Goal: Navigation & Orientation: Understand site structure

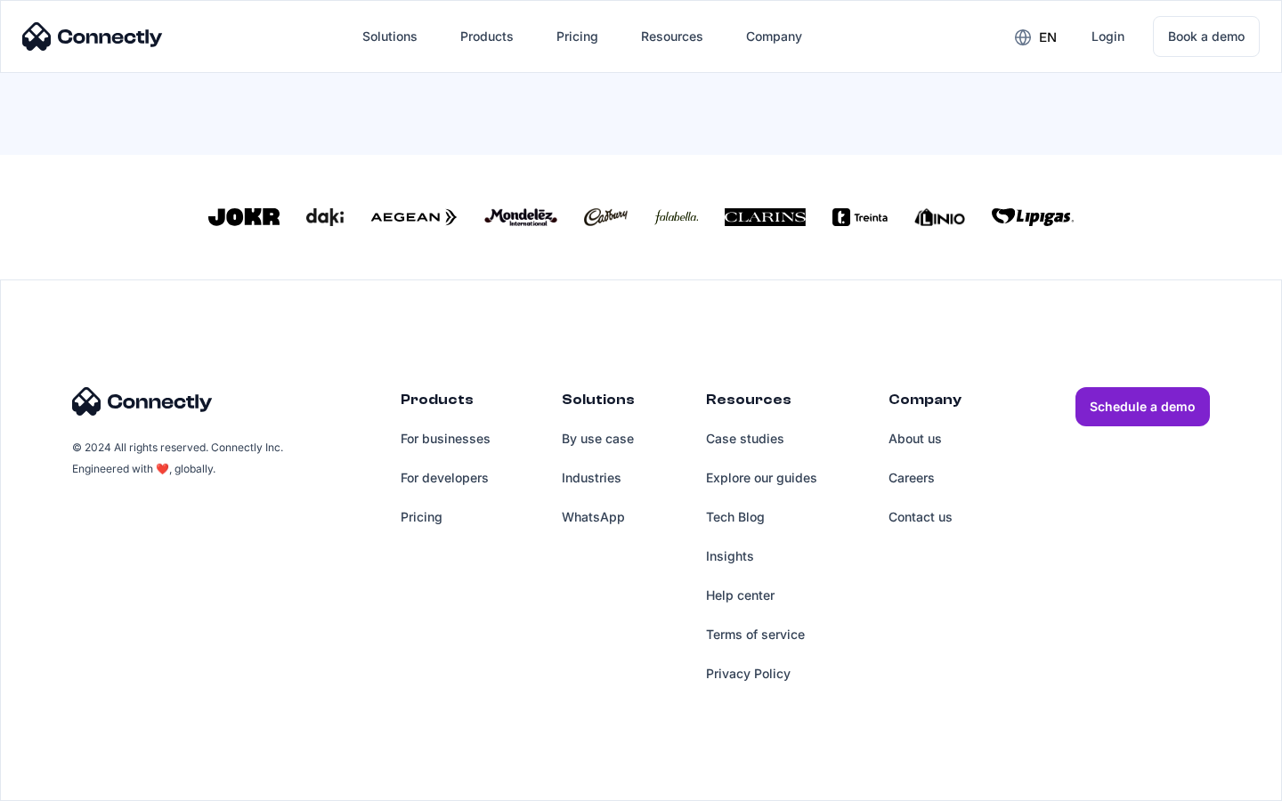
scroll to position [781, 0]
